Goal: Browse casually: Explore the website without a specific task or goal

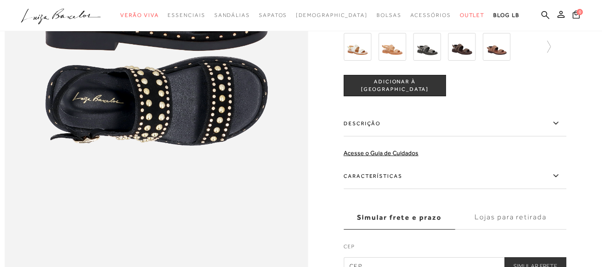
scroll to position [579, 0]
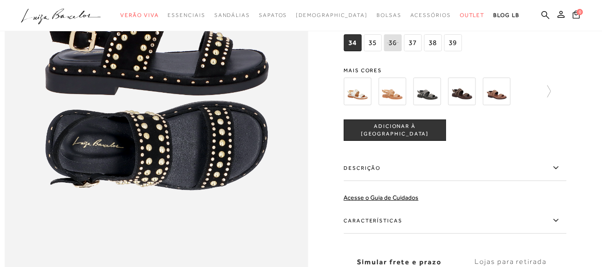
drag, startPoint x: 498, startPoint y: 110, endPoint x: 405, endPoint y: 75, distance: 99.1
click at [498, 105] on img at bounding box center [497, 92] width 28 height 28
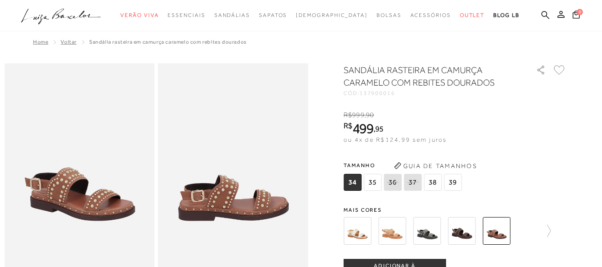
click at [398, 233] on img at bounding box center [392, 231] width 28 height 28
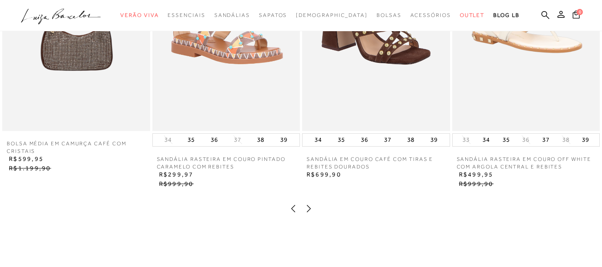
scroll to position [802, 0]
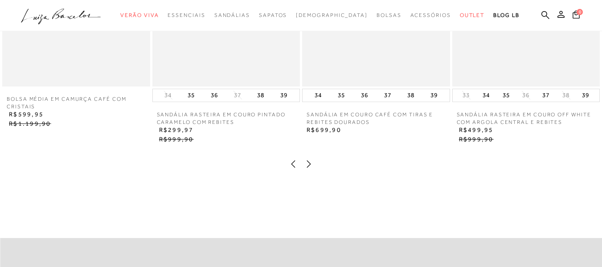
click at [310, 168] on icon at bounding box center [308, 164] width 9 height 9
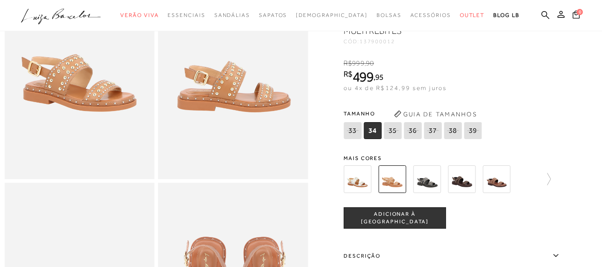
scroll to position [89, 0]
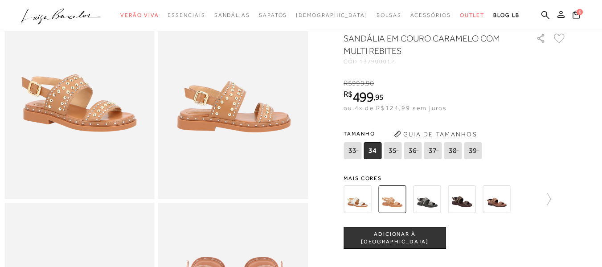
click at [429, 212] on img at bounding box center [427, 199] width 28 height 28
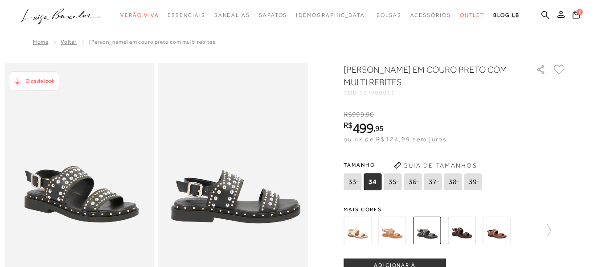
click at [469, 232] on img at bounding box center [462, 231] width 28 height 28
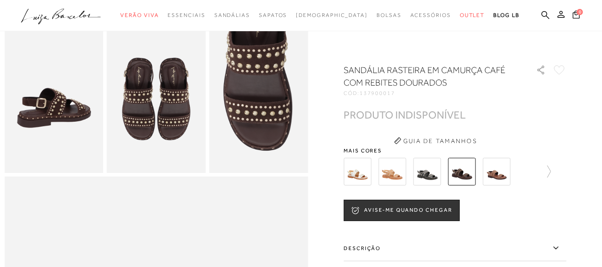
scroll to position [267, 0]
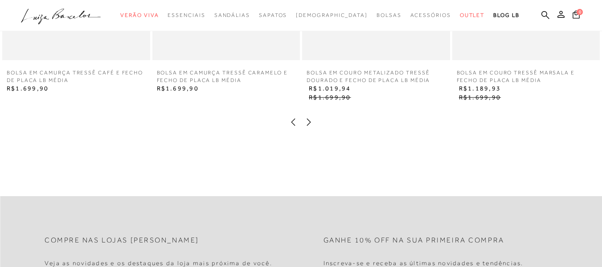
scroll to position [980, 0]
drag, startPoint x: 316, startPoint y: 138, endPoint x: 310, endPoint y: 138, distance: 5.8
click at [313, 129] on div at bounding box center [301, 123] width 584 height 12
click at [309, 126] on icon at bounding box center [308, 121] width 9 height 9
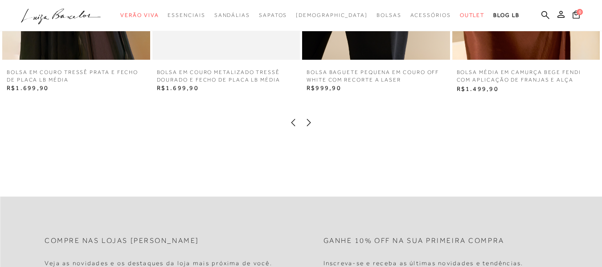
drag, startPoint x: 599, startPoint y: 188, endPoint x: 608, endPoint y: 184, distance: 10.2
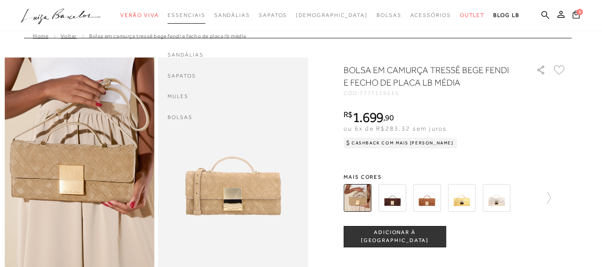
scroll to position [0, 0]
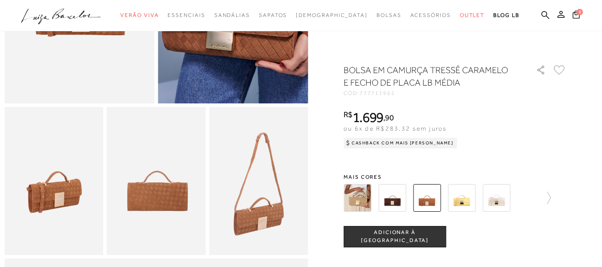
scroll to position [223, 0]
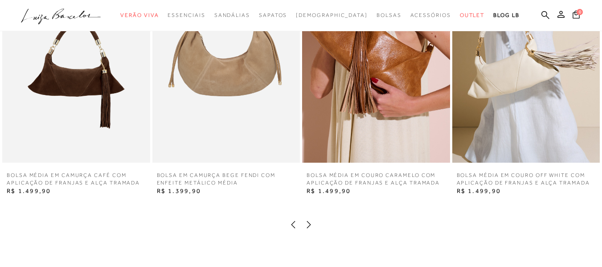
scroll to position [891, 0]
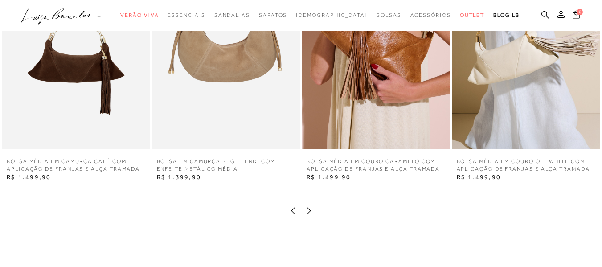
click at [311, 215] on icon at bounding box center [308, 210] width 9 height 9
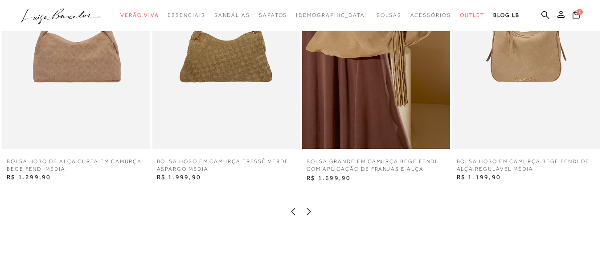
click at [308, 216] on icon at bounding box center [308, 211] width 9 height 9
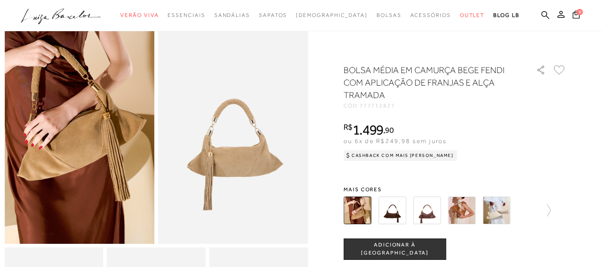
scroll to position [0, 0]
